Goal: Task Accomplishment & Management: Manage account settings

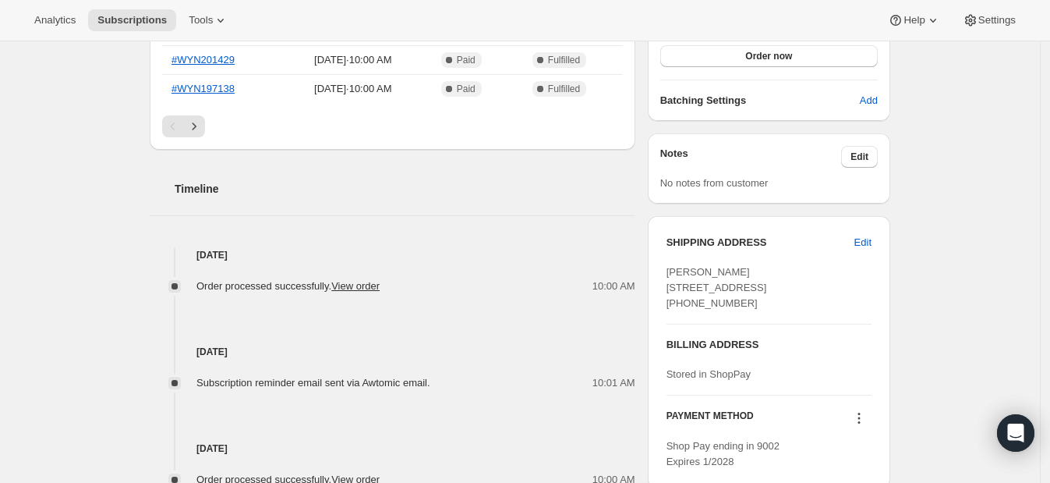
scroll to position [468, 0]
click at [872, 239] on span "Edit" at bounding box center [863, 242] width 17 height 16
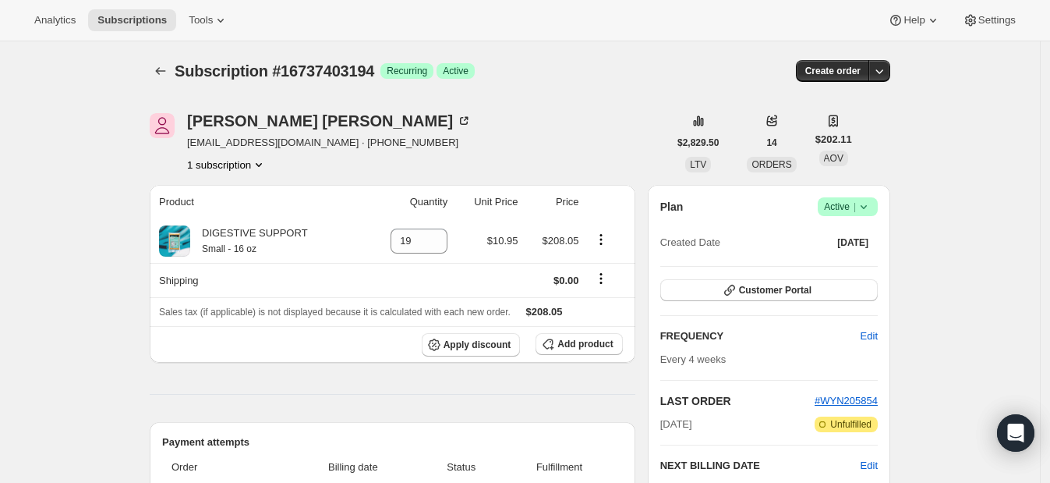
select select "FL"
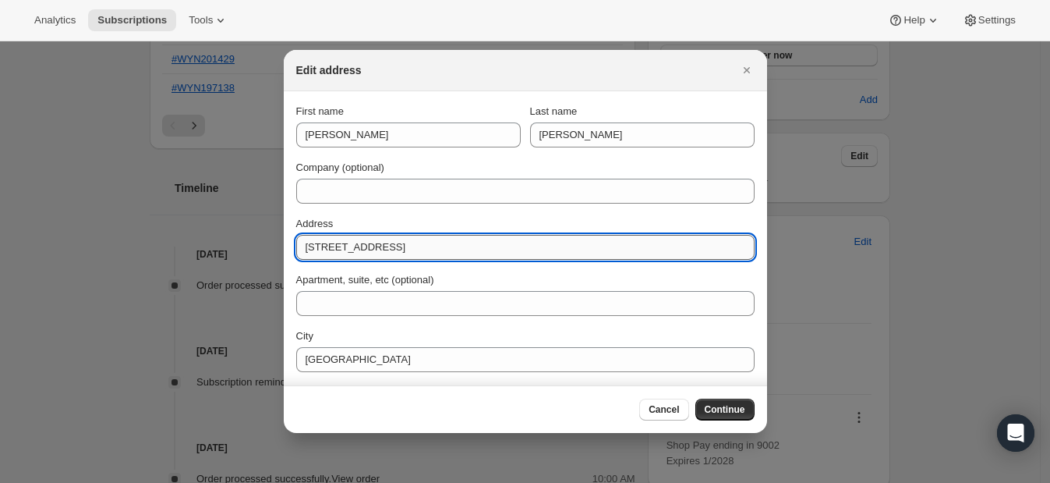
click at [475, 252] on input "[STREET_ADDRESS]" at bounding box center [525, 247] width 458 height 25
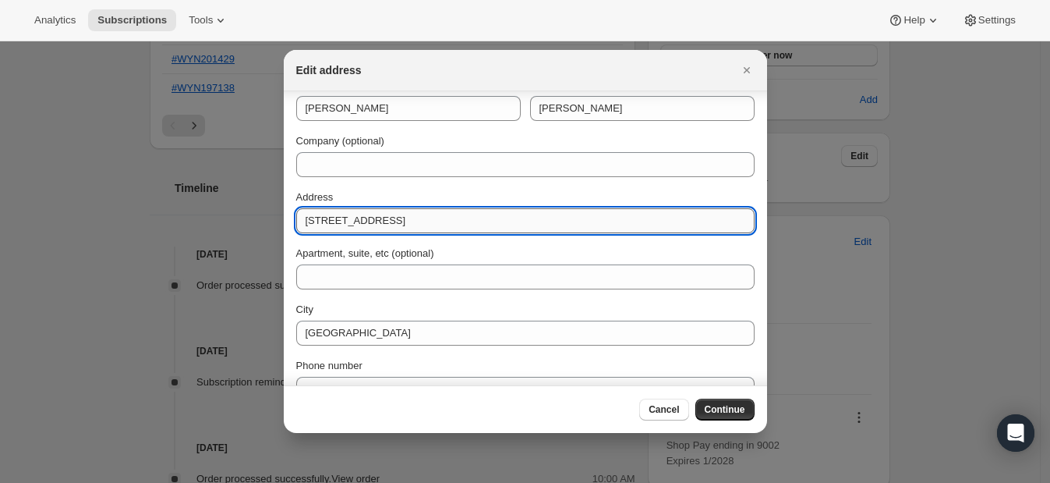
scroll to position [30, 0]
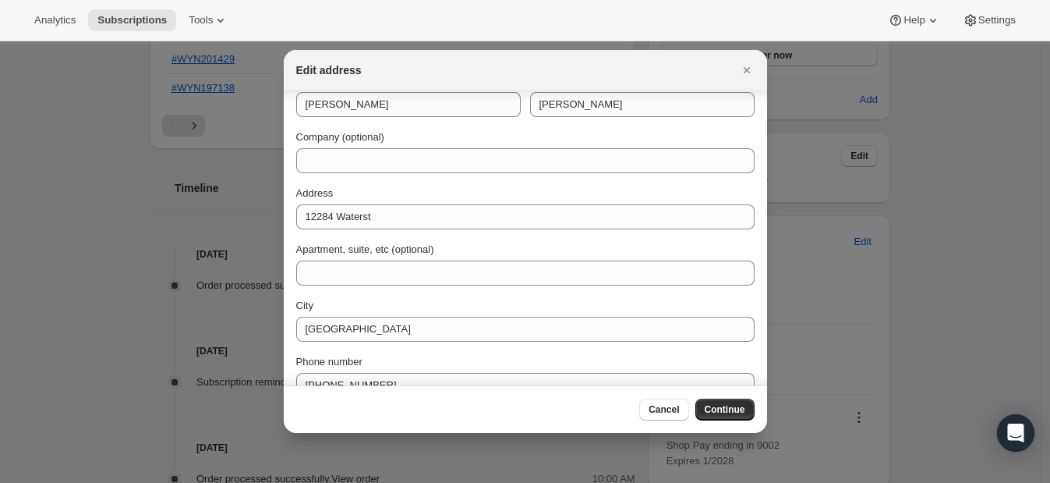
click at [434, 195] on div "Address" at bounding box center [525, 194] width 458 height 16
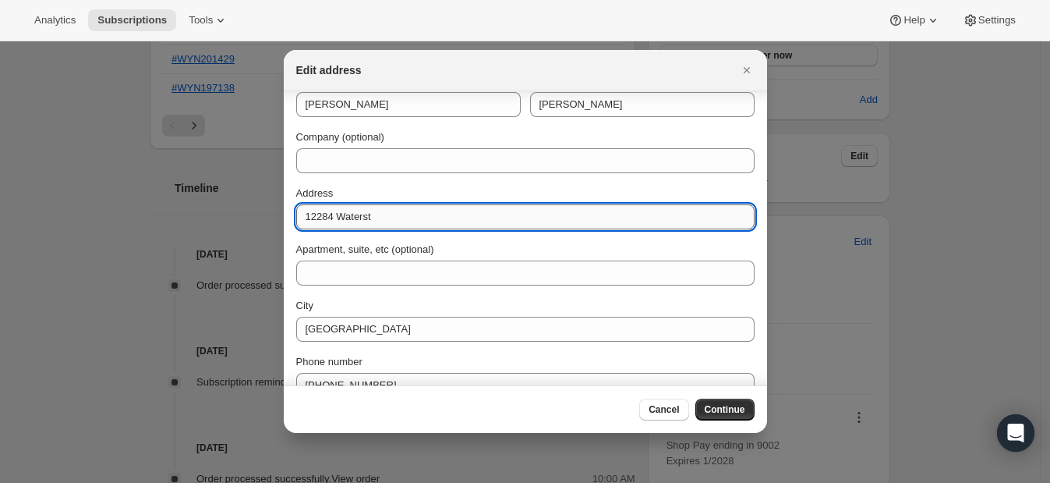
click at [406, 211] on input "12284 Waterst" at bounding box center [525, 216] width 458 height 25
type input "12284 Waterstone"
click at [663, 409] on span "Cancel" at bounding box center [664, 409] width 30 height 12
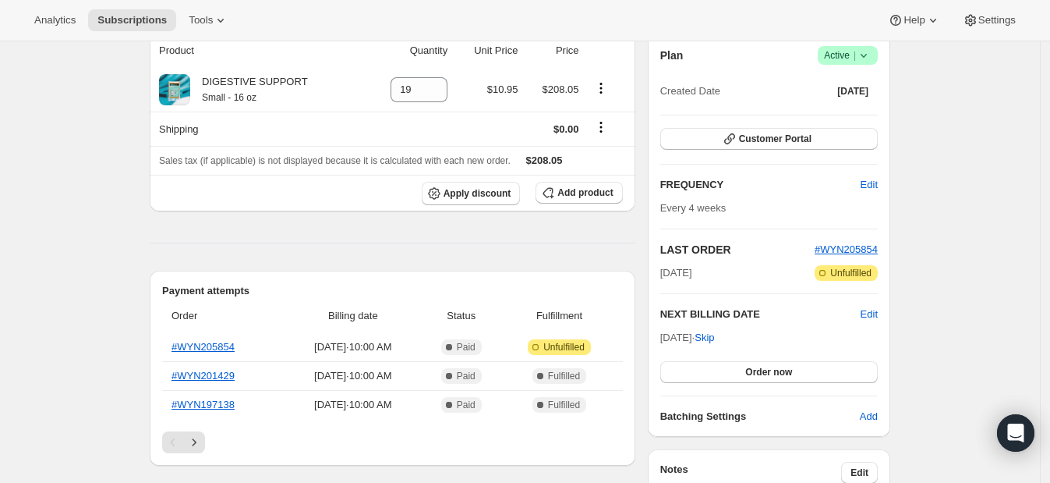
scroll to position [0, 0]
